Goal: Task Accomplishment & Management: Use online tool/utility

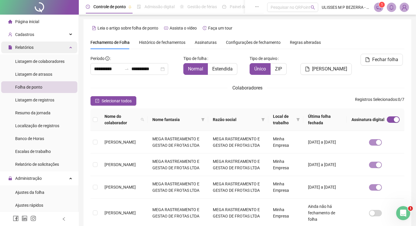
click at [36, 49] on div "Relatórios" at bounding box center [39, 47] width 76 height 12
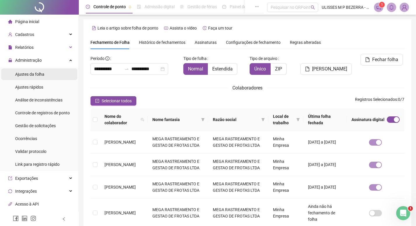
click at [41, 80] on div "Ajustes da folha" at bounding box center [29, 74] width 29 height 12
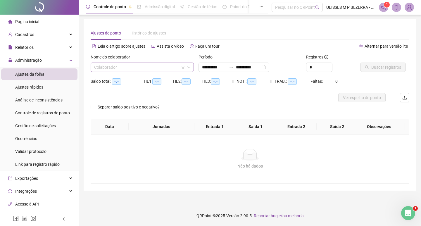
click at [115, 66] on input "search" at bounding box center [139, 67] width 91 height 9
type input "**********"
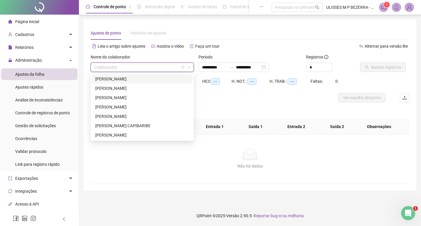
click at [123, 82] on div "[PERSON_NAME]" at bounding box center [142, 79] width 94 height 6
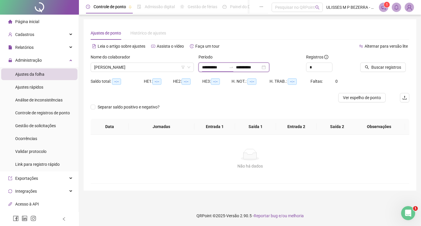
click at [210, 68] on input "**********" at bounding box center [214, 67] width 25 height 6
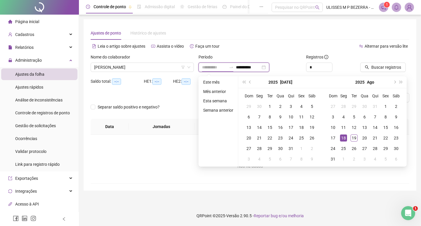
type input "**********"
drag, startPoint x: 343, startPoint y: 137, endPoint x: 349, endPoint y: 136, distance: 6.5
click at [343, 137] on div "18" at bounding box center [343, 137] width 7 height 7
type input "**********"
click at [351, 137] on div "19" at bounding box center [353, 137] width 7 height 7
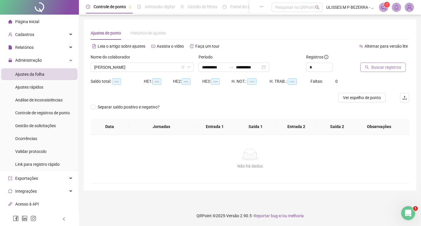
click at [379, 68] on span "Buscar registros" at bounding box center [386, 67] width 30 height 6
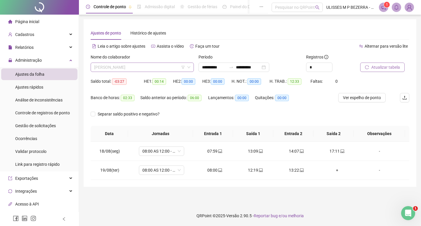
click at [154, 67] on span "[PERSON_NAME]" at bounding box center [142, 67] width 96 height 9
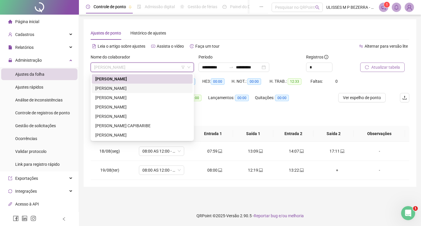
click at [157, 89] on div "[PERSON_NAME]" at bounding box center [142, 88] width 94 height 6
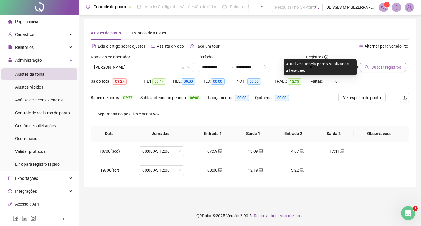
click at [367, 71] on button "Buscar registros" at bounding box center [383, 67] width 46 height 9
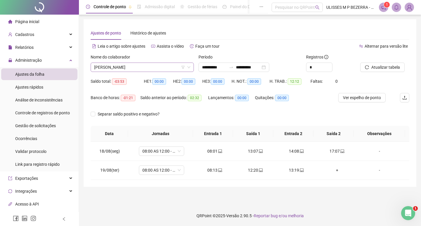
click at [164, 67] on span "[PERSON_NAME]" at bounding box center [142, 67] width 96 height 9
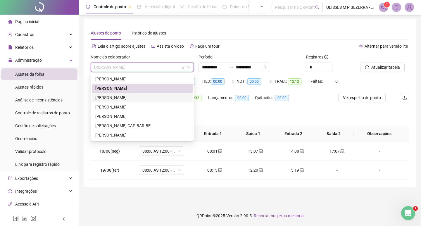
click at [163, 98] on div "[PERSON_NAME]" at bounding box center [142, 97] width 94 height 6
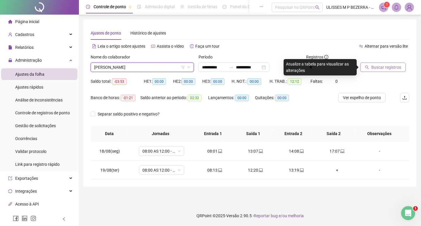
click at [386, 66] on span "Buscar registros" at bounding box center [386, 67] width 30 height 6
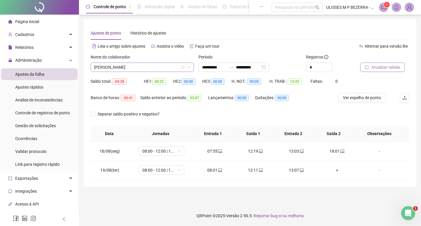
click at [153, 68] on span "[PERSON_NAME]" at bounding box center [142, 67] width 96 height 9
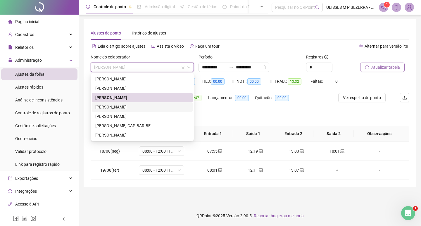
click at [152, 105] on div "[PERSON_NAME]" at bounding box center [142, 107] width 94 height 6
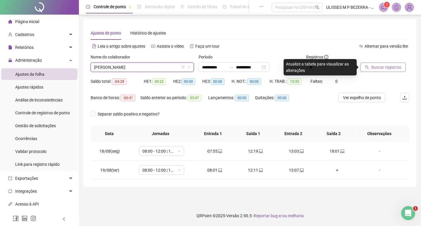
click at [364, 68] on button "Buscar registros" at bounding box center [383, 67] width 46 height 9
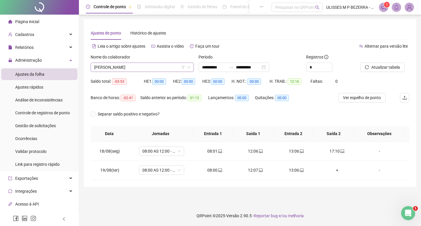
click at [154, 67] on span "[PERSON_NAME]" at bounding box center [142, 67] width 96 height 9
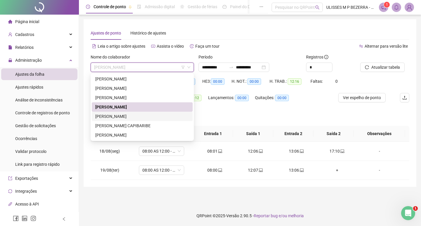
click at [150, 115] on div "[PERSON_NAME]" at bounding box center [142, 116] width 94 height 6
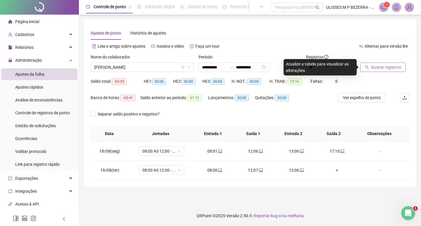
click at [377, 68] on span "Buscar registros" at bounding box center [386, 67] width 30 height 6
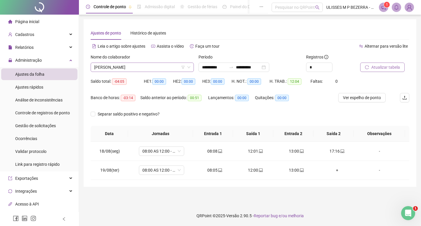
click at [158, 64] on span "[PERSON_NAME]" at bounding box center [142, 67] width 96 height 9
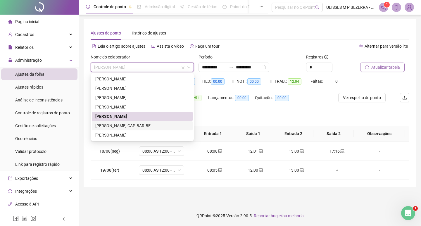
click at [149, 123] on div "[PERSON_NAME] CAPIBARIBE" at bounding box center [142, 125] width 94 height 6
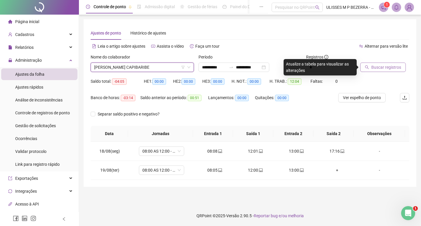
click at [378, 65] on span "Buscar registros" at bounding box center [386, 67] width 30 height 6
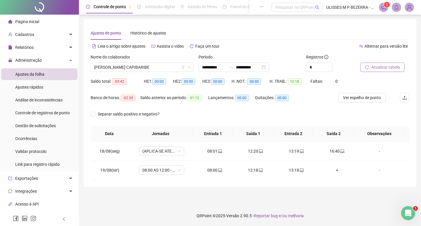
click at [33, 22] on span "Página inicial" at bounding box center [27, 21] width 24 height 5
